Goal: Transaction & Acquisition: Subscribe to service/newsletter

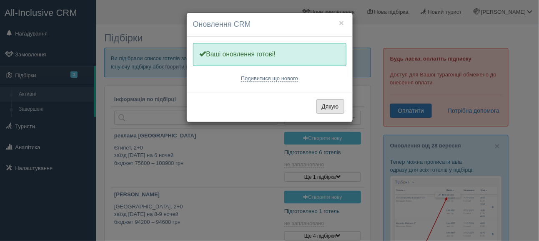
click at [326, 104] on button "Дякую" at bounding box center [330, 106] width 28 height 14
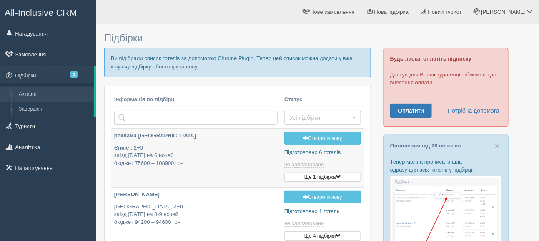
type input "2025-10-01 10:00"
click at [412, 112] on link "Оплатити" at bounding box center [411, 110] width 42 height 14
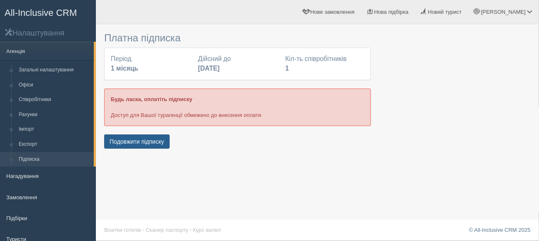
click at [142, 143] on button "Подовжити підписку" at bounding box center [136, 141] width 65 height 14
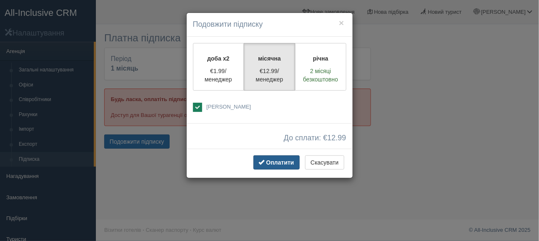
click at [277, 161] on span "Оплатити" at bounding box center [280, 162] width 28 height 7
